Goal: Check status

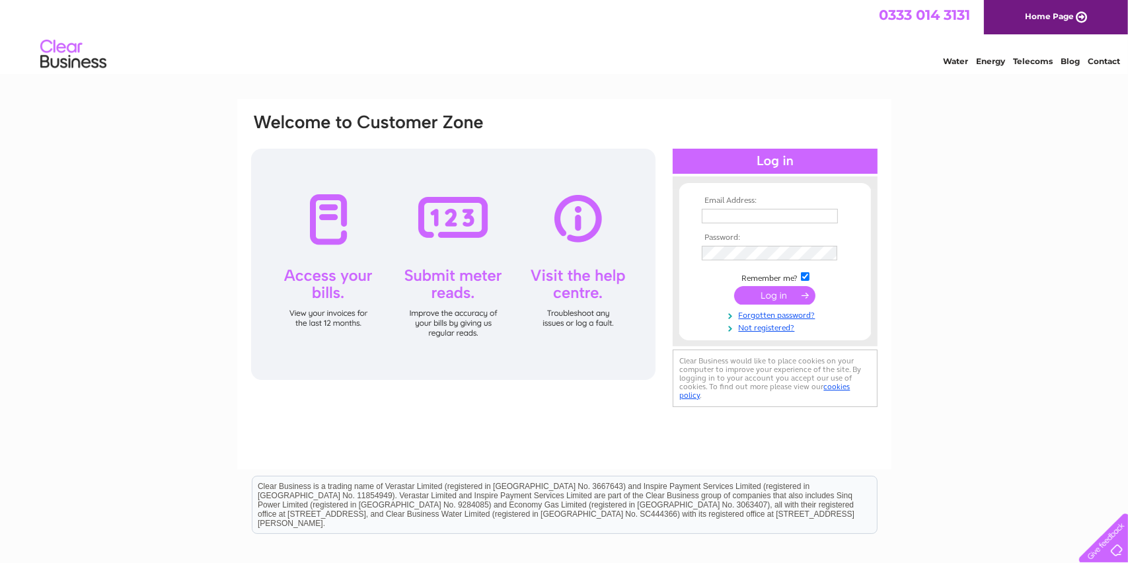
type input "[EMAIL_ADDRESS][DOMAIN_NAME]"
click at [771, 293] on input "submit" at bounding box center [774, 295] width 81 height 19
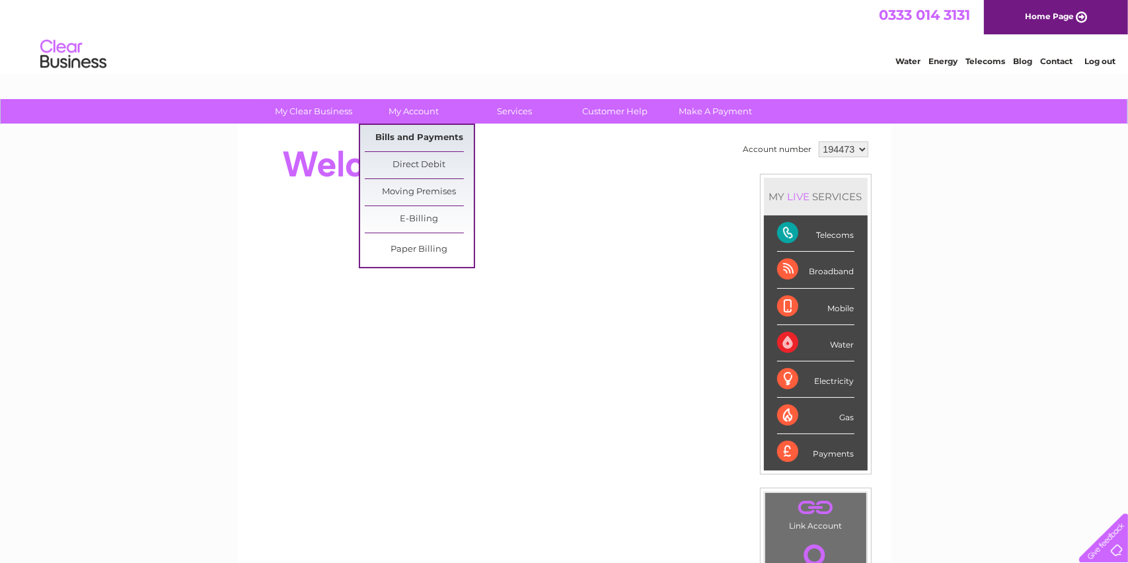
click at [421, 135] on link "Bills and Payments" at bounding box center [419, 138] width 109 height 26
click at [421, 133] on link "Bills and Payments" at bounding box center [419, 138] width 109 height 26
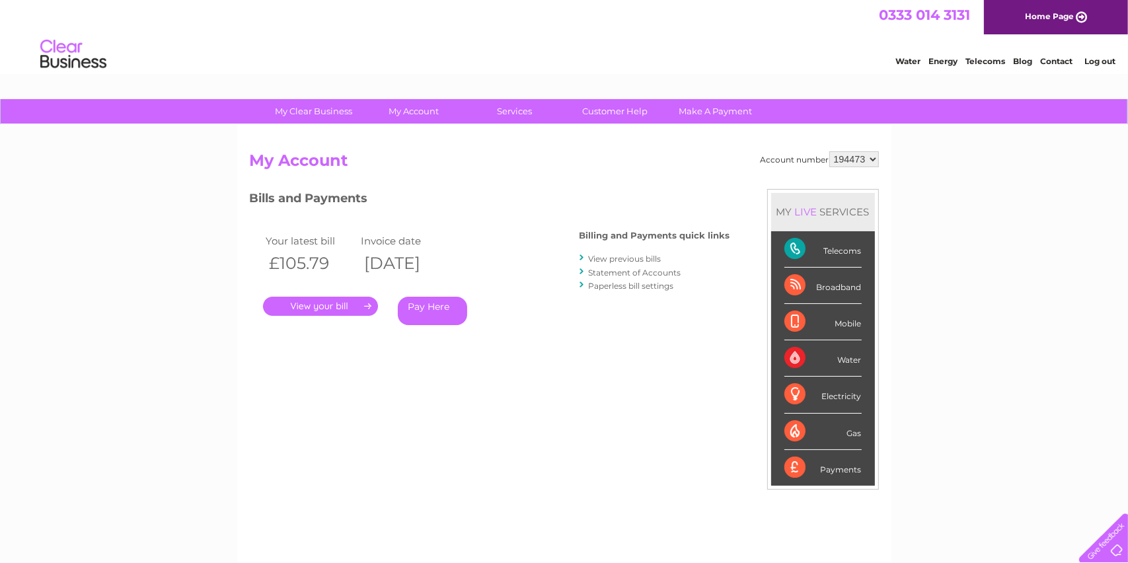
click at [322, 303] on link "." at bounding box center [320, 306] width 115 height 19
